Goal: Task Accomplishment & Management: Manage account settings

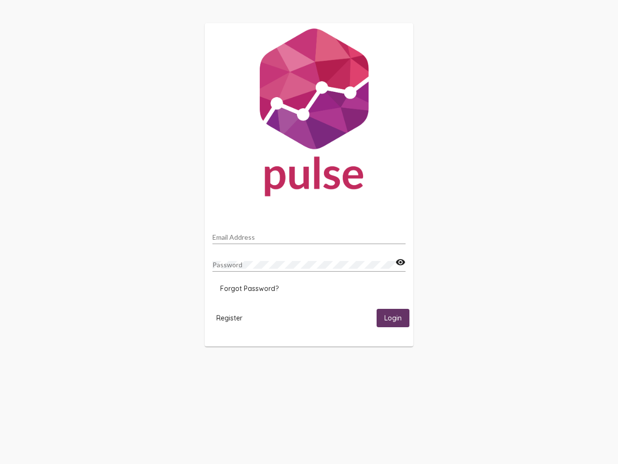
click at [309, 234] on input "Email Address" at bounding box center [308, 237] width 193 height 8
click at [400, 262] on mat-icon "visibility" at bounding box center [400, 262] width 10 height 12
click at [249, 288] on span "Forgot Password?" at bounding box center [249, 288] width 58 height 9
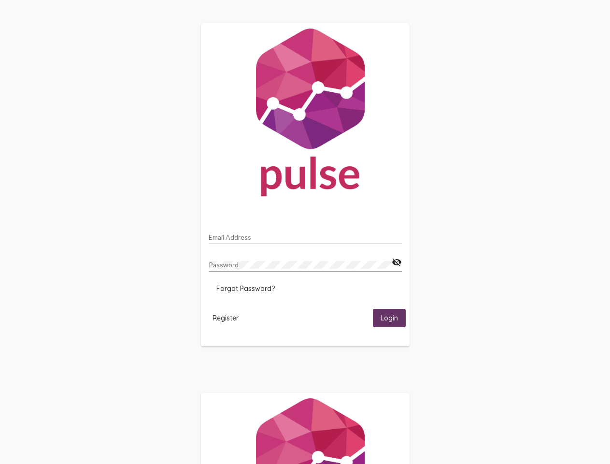
click at [229, 317] on span "Register" at bounding box center [225, 317] width 26 height 9
click at [393, 317] on html "Email Address Password visibility_off Forgot Password? Register Login" at bounding box center [305, 312] width 610 height 625
